Goal: Find specific page/section: Find specific page/section

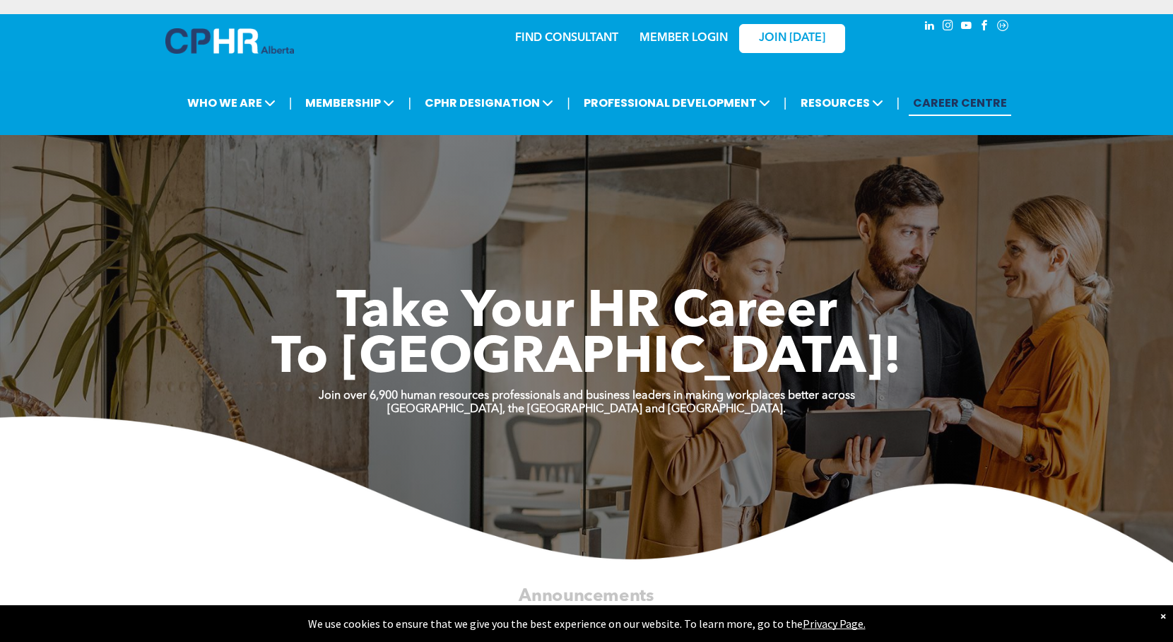
click at [570, 37] on link "FIND CONSULTANT" at bounding box center [566, 38] width 103 height 11
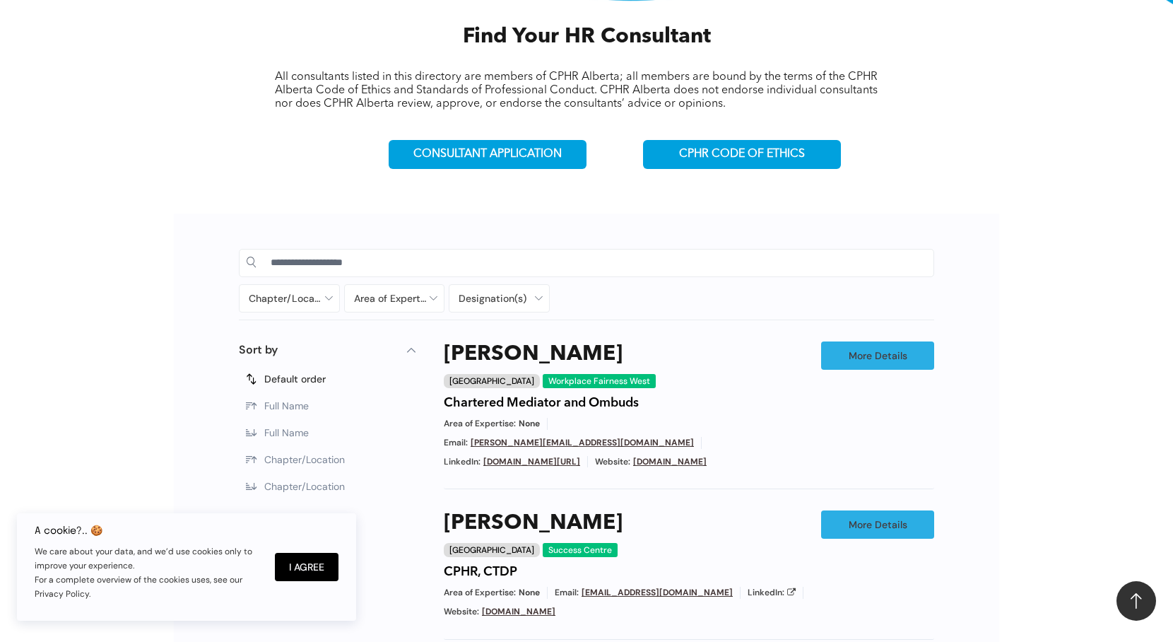
scroll to position [353, 0]
